Goal: Information Seeking & Learning: Learn about a topic

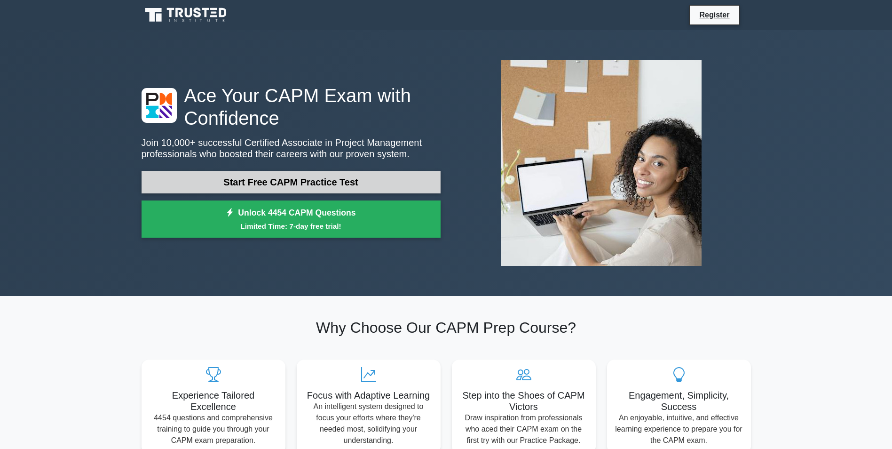
drag, startPoint x: 363, startPoint y: 176, endPoint x: 373, endPoint y: 174, distance: 10.6
click at [363, 176] on link "Start Free CAPM Practice Test" at bounding box center [291, 182] width 299 height 23
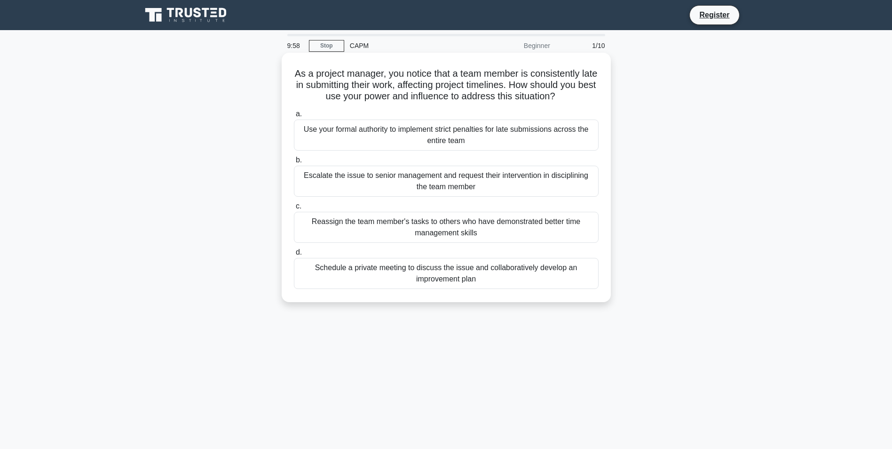
click at [447, 130] on div "Use your formal authority to implement strict penalties for late submissions ac…" at bounding box center [446, 134] width 305 height 31
click at [294, 117] on input "a. Use your formal authority to implement strict penalties for late submissions…" at bounding box center [294, 114] width 0 height 6
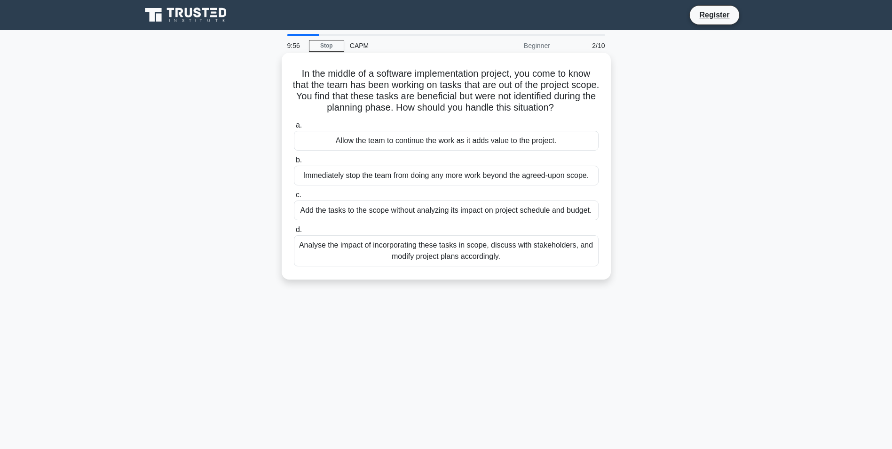
click at [484, 142] on div "Allow the team to continue the work as it adds value to the project." at bounding box center [446, 141] width 305 height 20
click at [294, 128] on input "a. Allow the team to continue the work as it adds value to the project." at bounding box center [294, 125] width 0 height 6
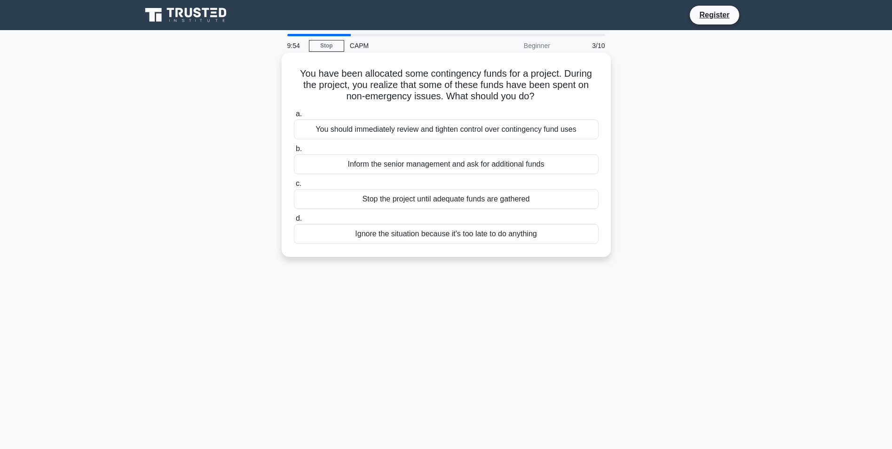
click at [484, 134] on div "You should immediately review and tighten control over contingency fund uses" at bounding box center [446, 129] width 305 height 20
click at [294, 117] on input "a. You should immediately review and tighten control over contingency fund uses" at bounding box center [294, 114] width 0 height 6
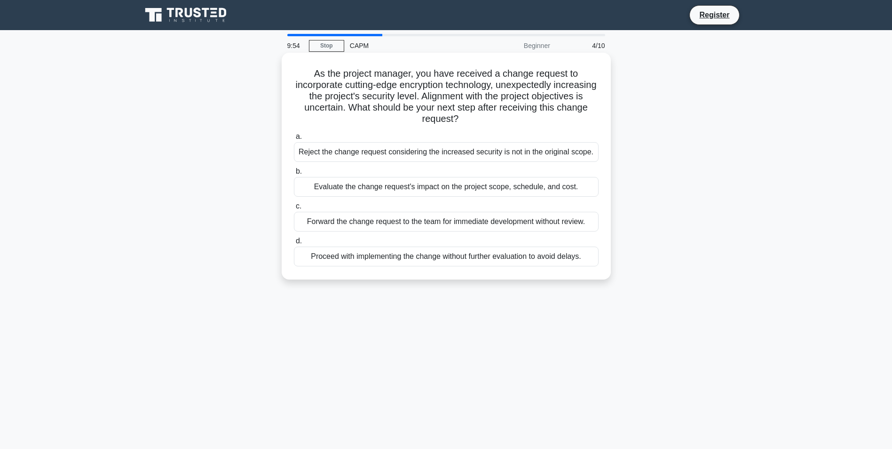
drag, startPoint x: 492, startPoint y: 148, endPoint x: 492, endPoint y: 154, distance: 6.1
click at [492, 154] on div "Reject the change request considering the increased security is not in the orig…" at bounding box center [446, 152] width 305 height 20
click at [294, 140] on input "a. Reject the change request considering the increased security is not in the o…" at bounding box center [294, 137] width 0 height 6
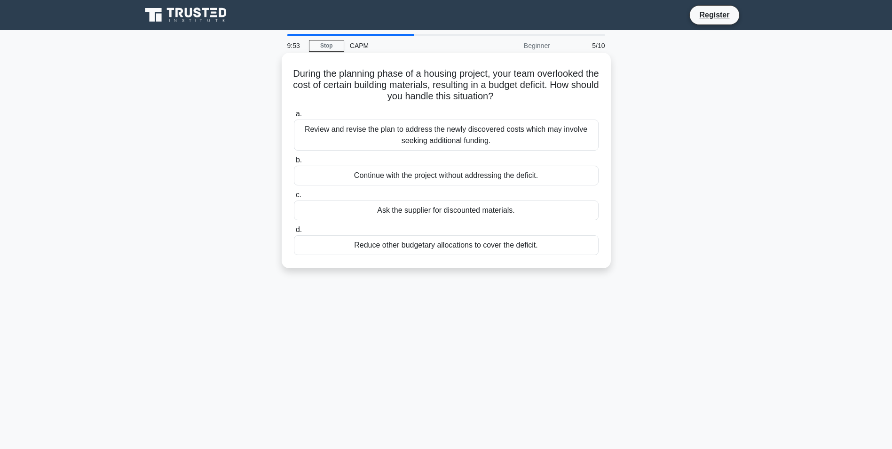
click at [491, 136] on div "Review and revise the plan to address the newly discovered costs which may invo…" at bounding box center [446, 134] width 305 height 31
click at [294, 117] on input "a. Review and revise the plan to address the newly discovered costs which may i…" at bounding box center [294, 114] width 0 height 6
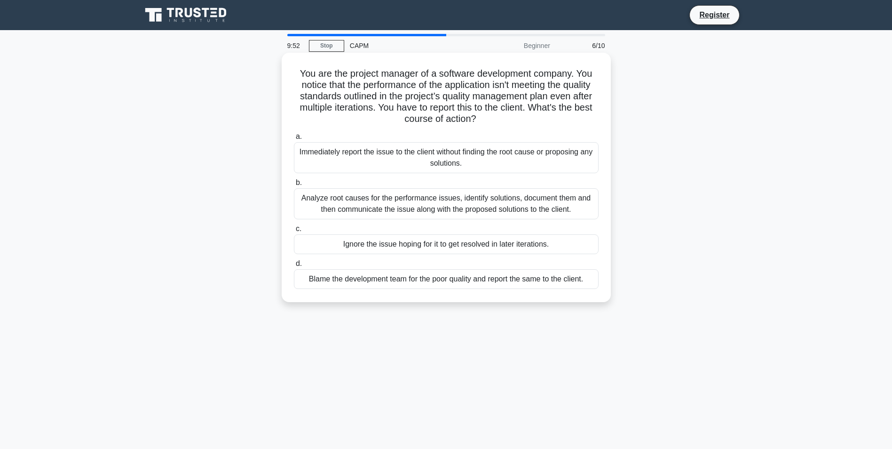
click at [492, 158] on div "Immediately report the issue to the client without finding the root cause or pr…" at bounding box center [446, 157] width 305 height 31
click at [294, 140] on input "a. Immediately report the issue to the client without finding the root cause or…" at bounding box center [294, 137] width 0 height 6
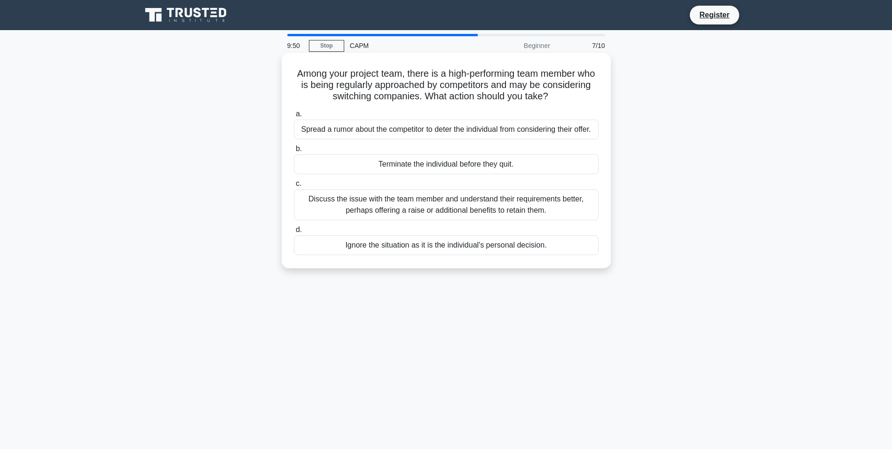
click at [435, 171] on div "Terminate the individual before they quit." at bounding box center [446, 164] width 305 height 20
click at [294, 152] on input "b. Terminate the individual before they quit." at bounding box center [294, 149] width 0 height 6
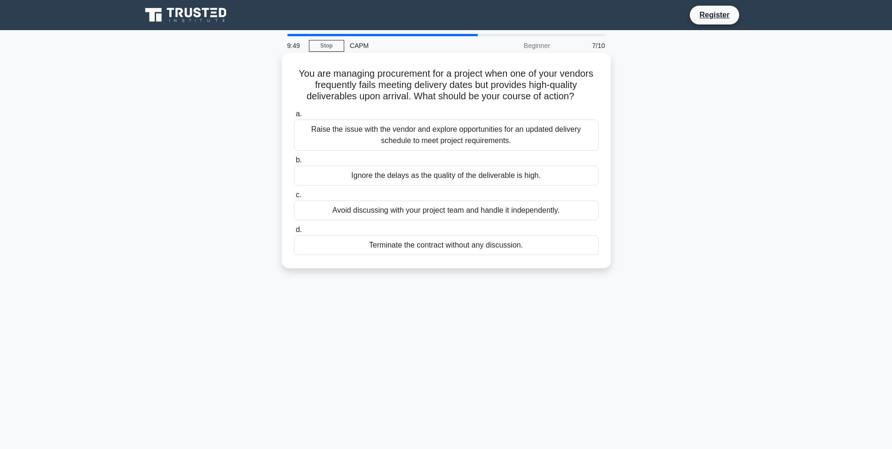
click at [461, 144] on div "Raise the issue with the vendor and explore opportunities for an updated delive…" at bounding box center [446, 134] width 305 height 31
click at [294, 117] on input "a. Raise the issue with the vendor and explore opportunities for an updated del…" at bounding box center [294, 114] width 0 height 6
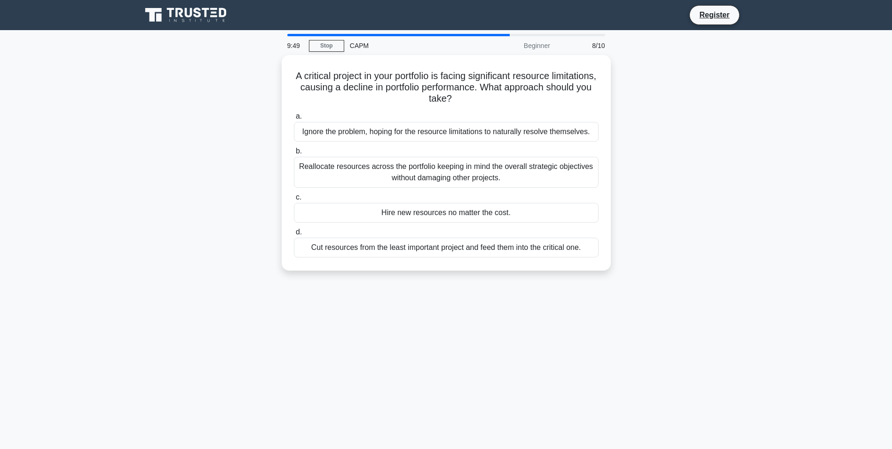
click at [469, 177] on div "Reallocate resources across the portfolio keeping in mind the overall strategic…" at bounding box center [446, 172] width 305 height 31
click at [294, 154] on input "b. Reallocate resources across the portfolio keeping in mind the overall strate…" at bounding box center [294, 151] width 0 height 6
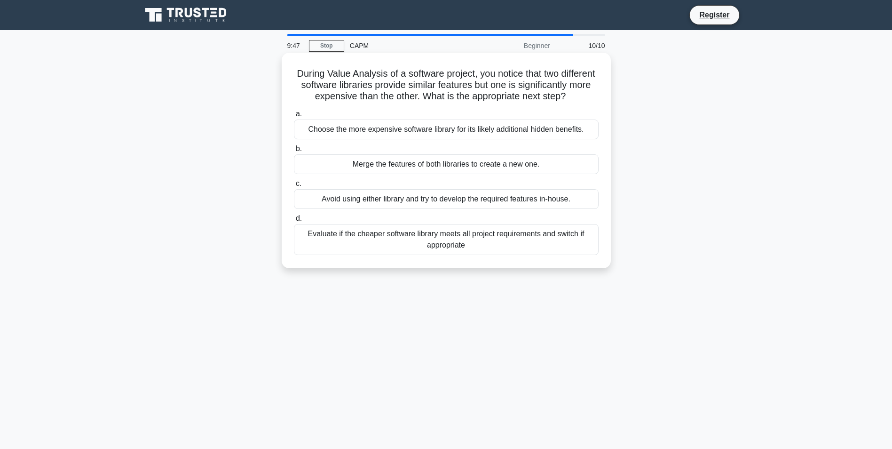
click at [477, 190] on label "c. Avoid using either library and try to develop the required features in-house." at bounding box center [446, 193] width 305 height 31
click at [294, 187] on input "c. Avoid using either library and try to develop the required features in-house." at bounding box center [294, 184] width 0 height 6
